Goal: Task Accomplishment & Management: Manage account settings

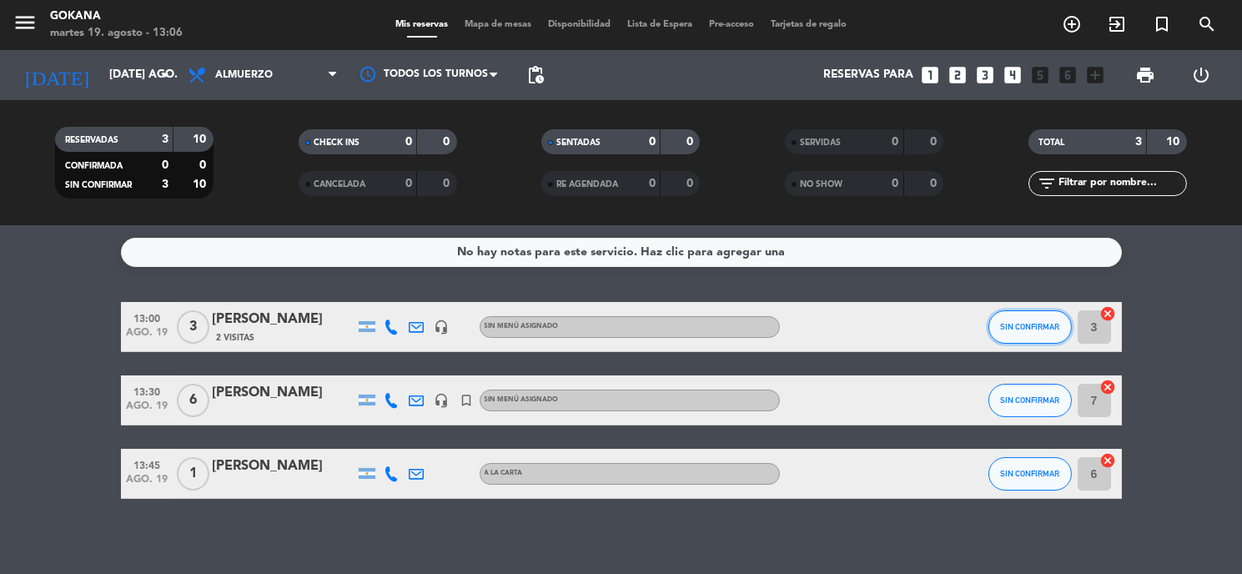
click at [1012, 322] on span "SIN CONFIRMAR" at bounding box center [1029, 326] width 59 height 9
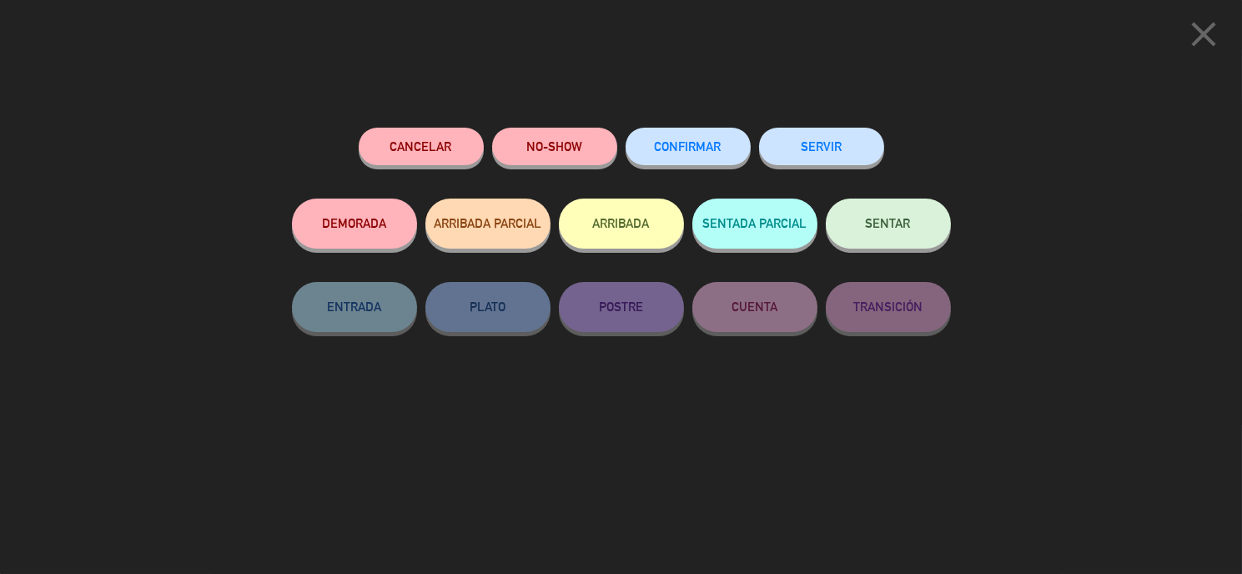
click at [395, 153] on button "Cancelar" at bounding box center [421, 147] width 125 height 38
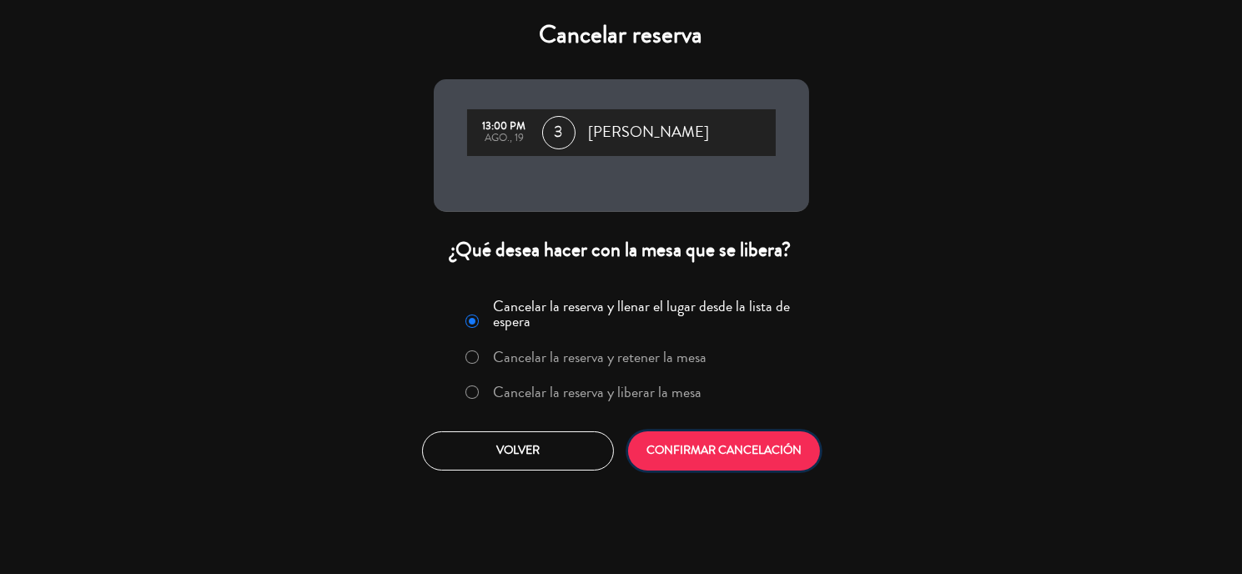
click at [782, 450] on button "CONFIRMAR CANCELACIÓN" at bounding box center [724, 450] width 192 height 39
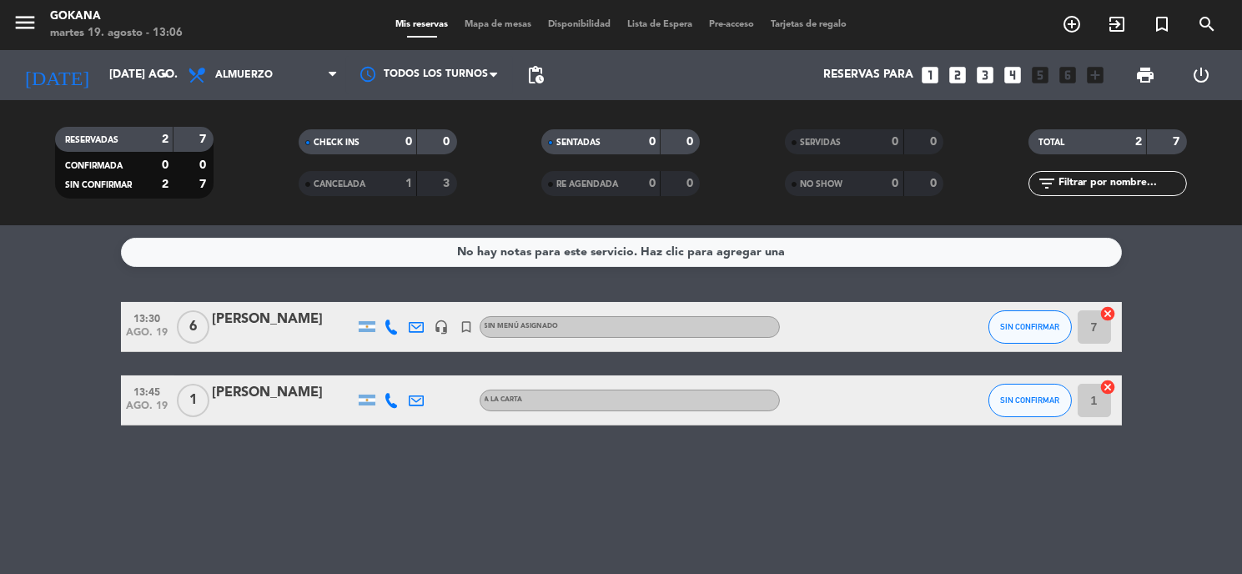
click at [274, 397] on div "[PERSON_NAME]" at bounding box center [284, 393] width 142 height 22
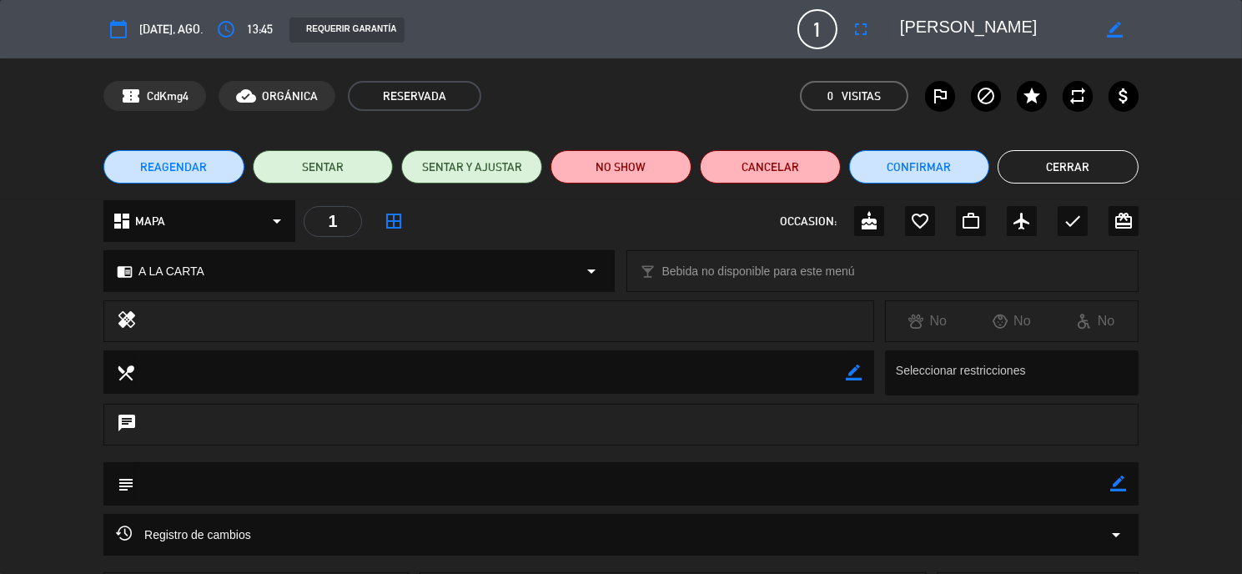
drag, startPoint x: 1050, startPoint y: 31, endPoint x: 1070, endPoint y: 32, distance: 20.0
click at [1070, 32] on textarea at bounding box center [995, 29] width 191 height 30
click at [1081, 25] on textarea at bounding box center [995, 29] width 191 height 30
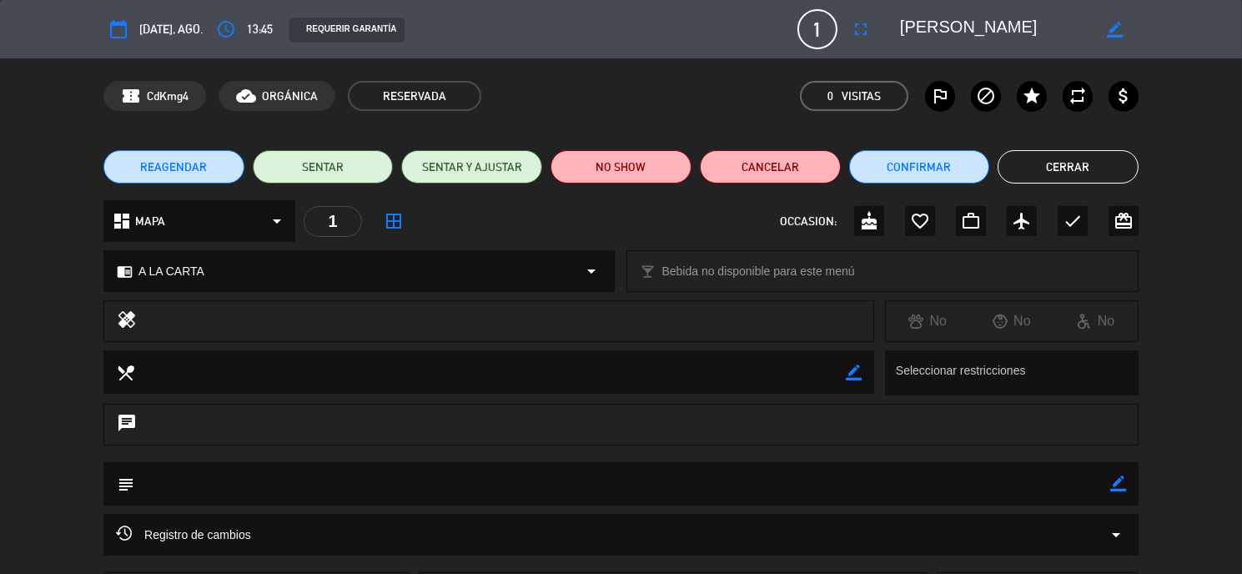
click at [1081, 25] on textarea at bounding box center [995, 29] width 191 height 30
click at [1055, 183] on button "Cerrar" at bounding box center [1068, 166] width 141 height 33
